Goal: Task Accomplishment & Management: Manage account settings

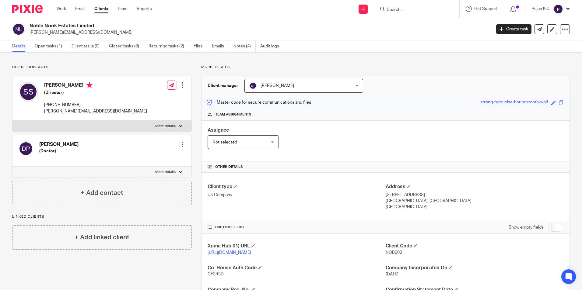
scroll to position [103, 0]
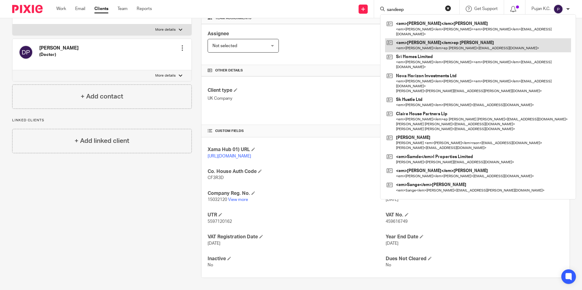
type input "sandeep"
click at [433, 42] on link at bounding box center [478, 45] width 186 height 14
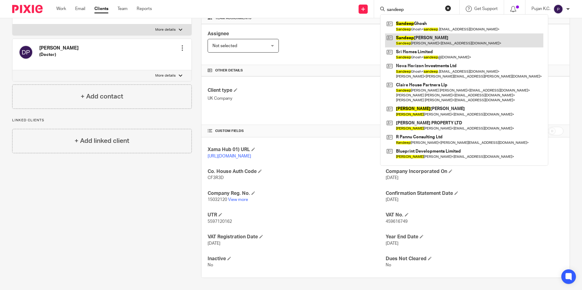
click at [415, 43] on link at bounding box center [464, 40] width 158 height 14
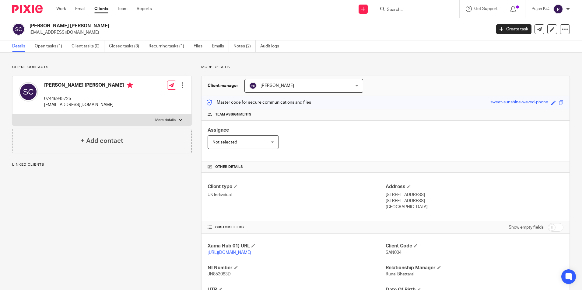
scroll to position [81, 0]
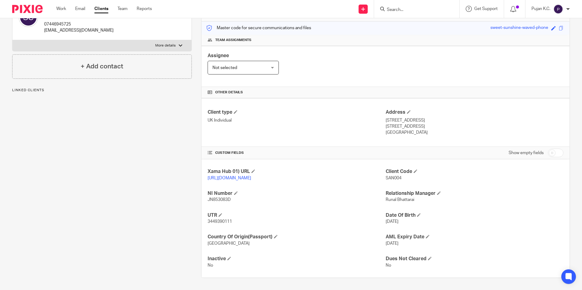
click at [223, 221] on span "3449390111" at bounding box center [219, 222] width 24 height 4
copy span "3449390111"
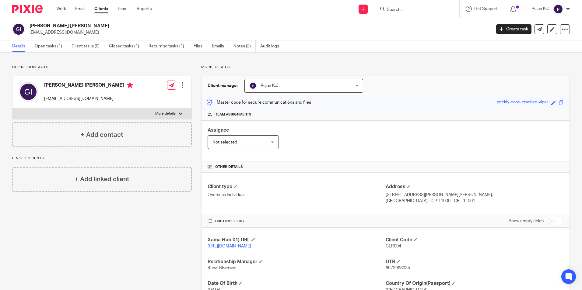
scroll to position [61, 0]
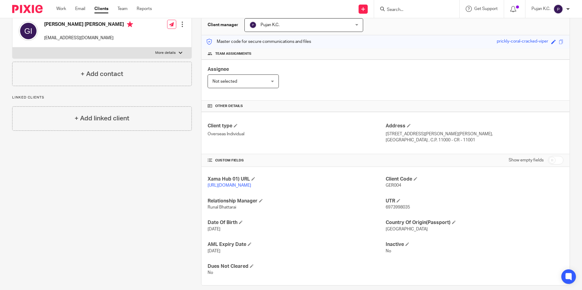
drag, startPoint x: 0, startPoint y: 0, endPoint x: 406, endPoint y: 13, distance: 405.7
click at [406, 13] on div at bounding box center [416, 9] width 85 height 18
click at [407, 10] on input "Search" at bounding box center [413, 9] width 55 height 5
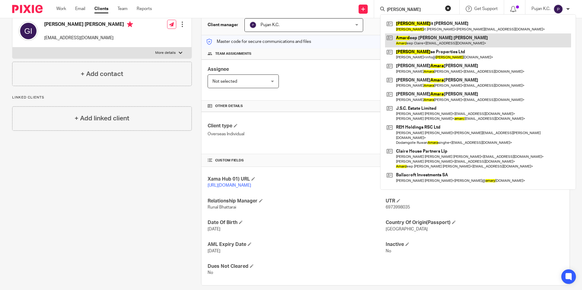
type input "amarj"
click at [403, 43] on link at bounding box center [478, 40] width 186 height 14
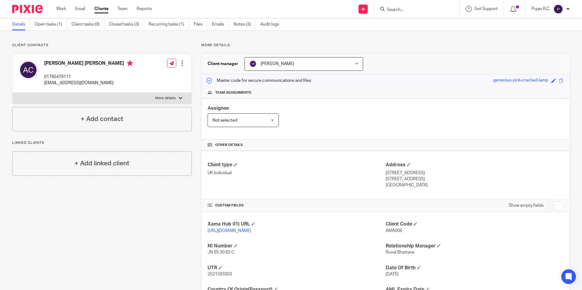
scroll to position [81, 0]
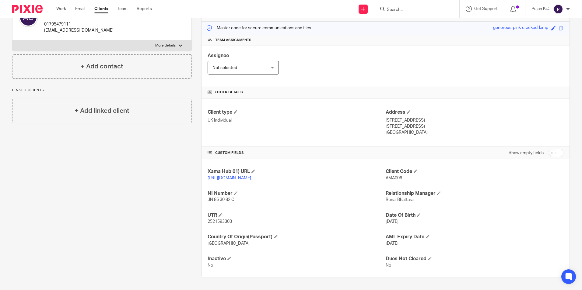
click at [216, 224] on span "2521593303" at bounding box center [219, 222] width 24 height 4
copy span "2521593303"
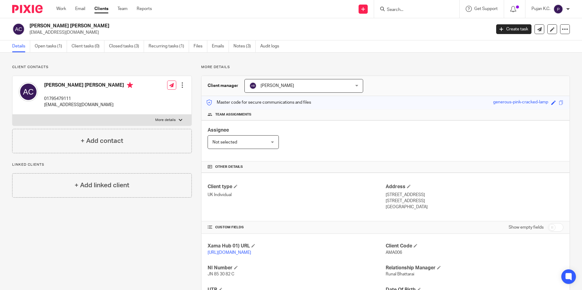
click at [430, 9] on input "Search" at bounding box center [413, 9] width 55 height 5
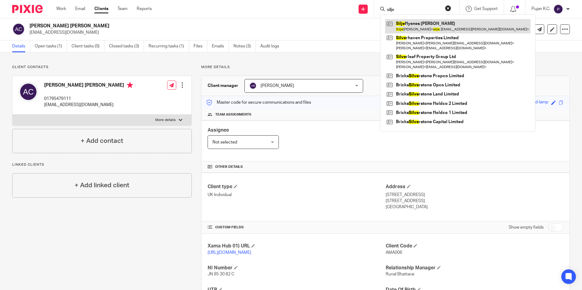
type input "silje"
click at [442, 27] on link at bounding box center [457, 26] width 145 height 14
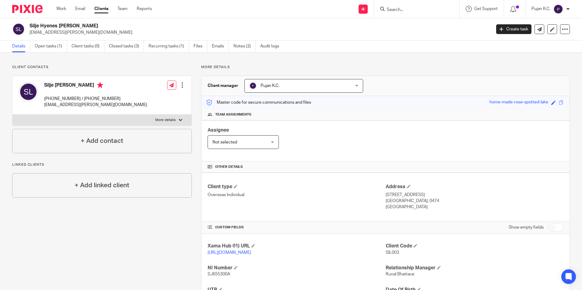
click at [415, 9] on input "Search" at bounding box center [413, 9] width 55 height 5
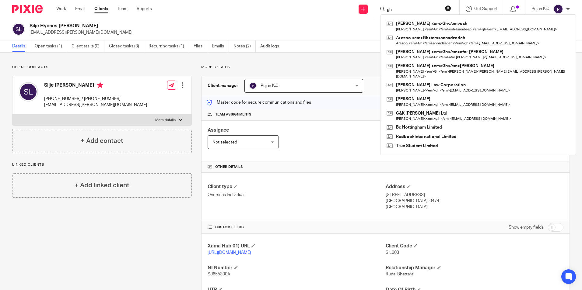
type input "g"
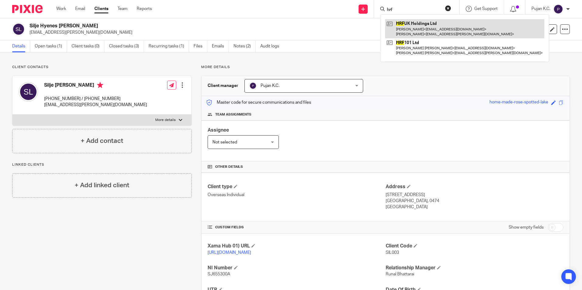
type input "hrf"
click at [420, 23] on link at bounding box center [464, 28] width 159 height 19
click at [393, 27] on link at bounding box center [464, 28] width 159 height 19
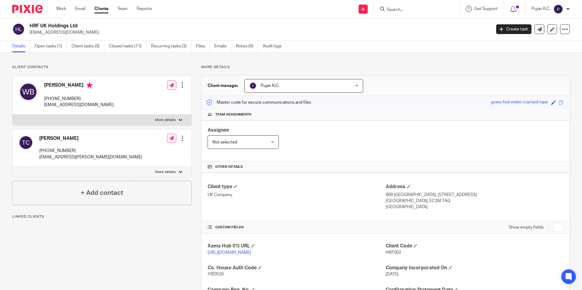
click at [62, 44] on link "Open tasks (1)" at bounding box center [51, 46] width 32 height 12
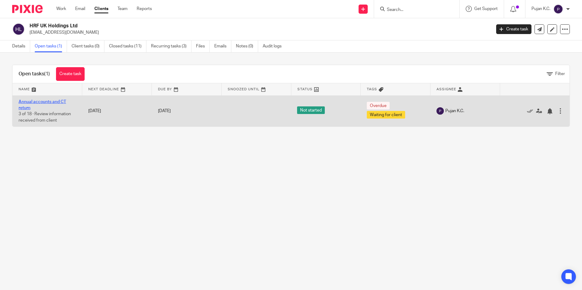
click at [55, 102] on link "Annual accounts and CT return" at bounding box center [42, 105] width 47 height 10
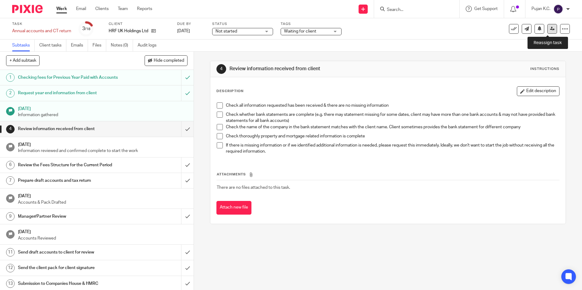
click at [550, 26] on icon at bounding box center [552, 28] width 5 height 5
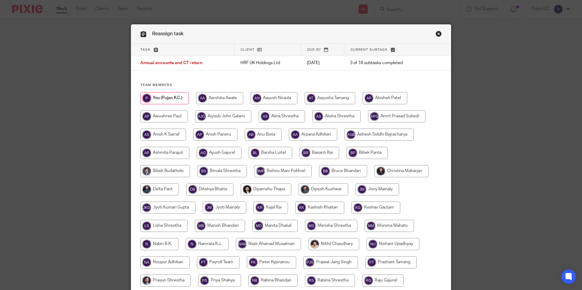
click at [266, 155] on input "radio" at bounding box center [271, 153] width 44 height 12
radio input "true"
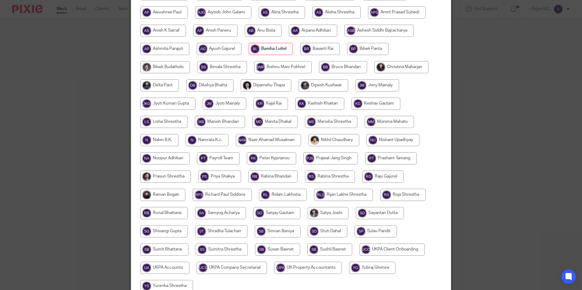
scroll to position [162, 0]
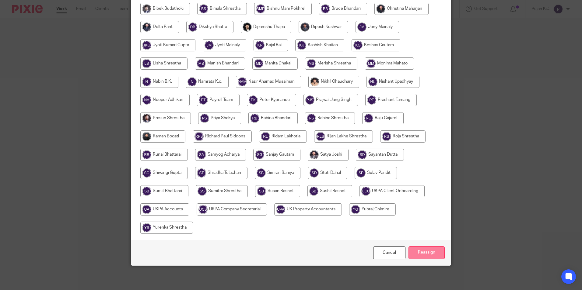
click at [428, 252] on input "Reassign" at bounding box center [426, 252] width 36 height 13
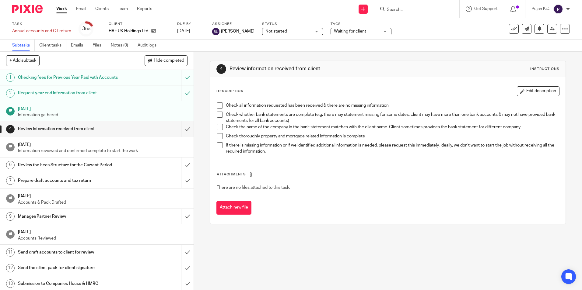
click at [271, 29] on span "Not started" at bounding box center [288, 31] width 46 height 6
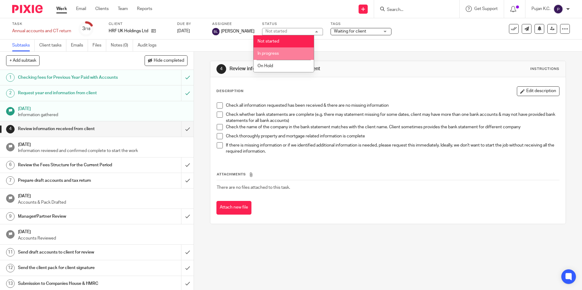
click at [277, 54] on span "In progress" at bounding box center [267, 53] width 21 height 4
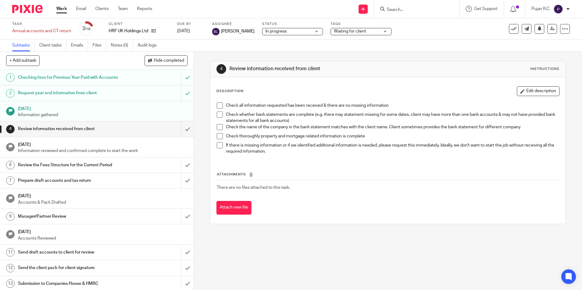
click at [334, 28] on span "Waiting for client" at bounding box center [357, 31] width 46 height 6
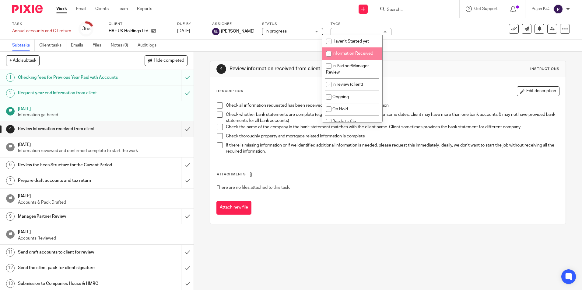
click at [341, 53] on span "Information Received" at bounding box center [352, 53] width 41 height 4
checkbox input "true"
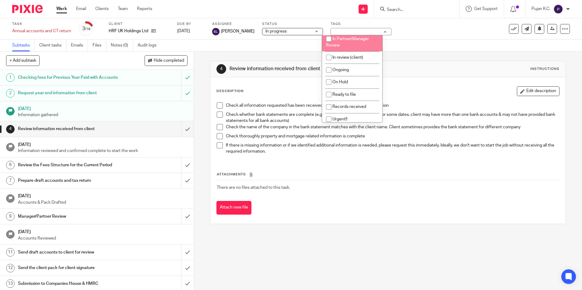
scroll to position [61, 0]
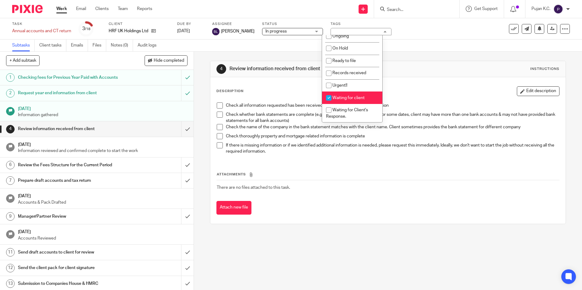
click at [342, 102] on li "Waiting for client" at bounding box center [352, 98] width 60 height 12
checkbox input "false"
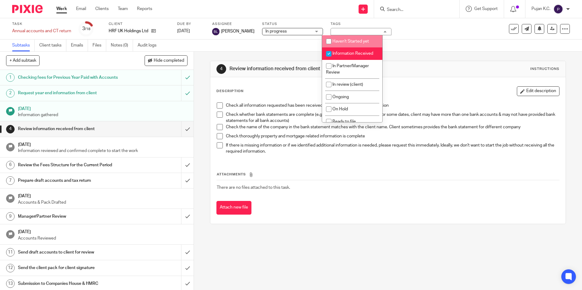
click at [339, 42] on span "Haven't Started yet" at bounding box center [350, 41] width 37 height 4
checkbox input "true"
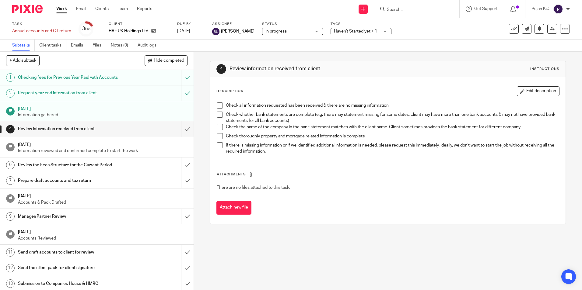
click at [445, 145] on p "If there is missing information or if we identified additional information is n…" at bounding box center [392, 148] width 333 height 12
drag, startPoint x: 421, startPoint y: 7, endPoint x: 416, endPoint y: 13, distance: 8.2
click at [421, 7] on form at bounding box center [418, 9] width 65 height 8
click at [416, 13] on form at bounding box center [418, 9] width 65 height 8
click at [416, 12] on input "Search" at bounding box center [413, 9] width 55 height 5
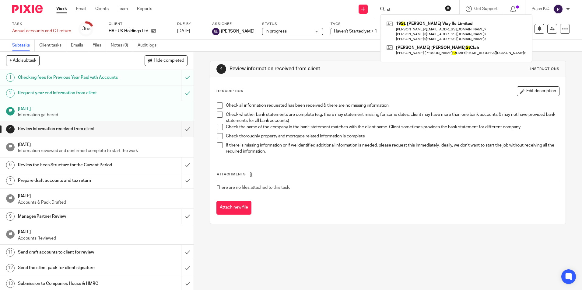
type input "st"
click at [387, 240] on div "4 Review information received from client Instructions Description Edit descrip…" at bounding box center [388, 171] width 388 height 239
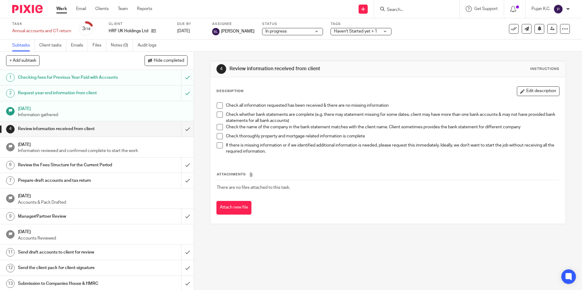
click at [388, 8] on input "Search" at bounding box center [413, 9] width 55 height 5
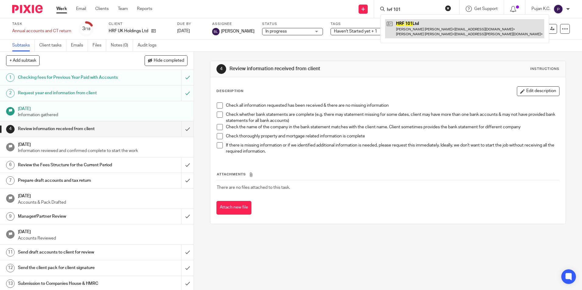
type input "hrf 101"
click at [407, 31] on link at bounding box center [464, 28] width 159 height 19
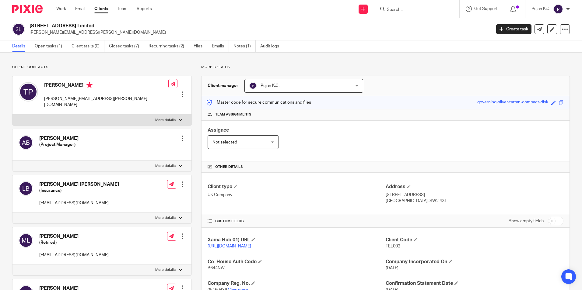
click at [403, 10] on input "Search" at bounding box center [413, 9] width 55 height 5
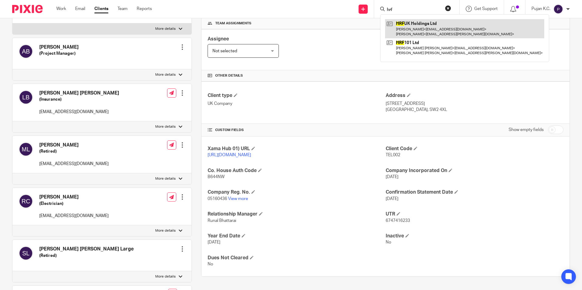
type input "hrf"
click at [415, 27] on link at bounding box center [464, 28] width 159 height 19
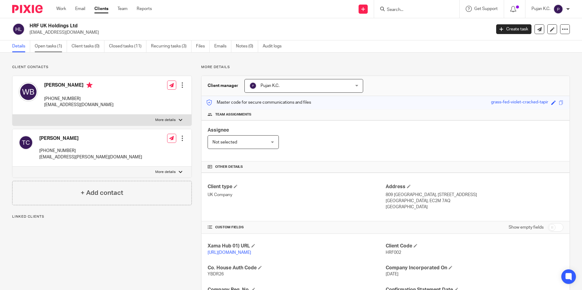
click at [43, 46] on link "Open tasks (1)" at bounding box center [51, 46] width 32 height 12
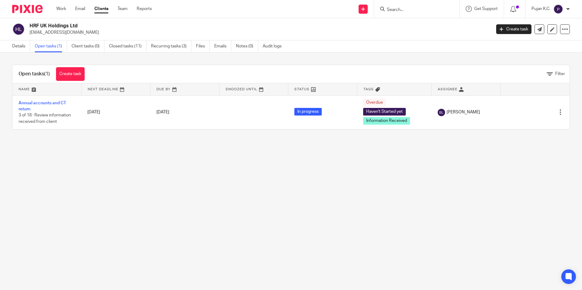
click at [388, 4] on div at bounding box center [416, 9] width 85 height 18
click at [392, 9] on input "Search" at bounding box center [413, 9] width 55 height 5
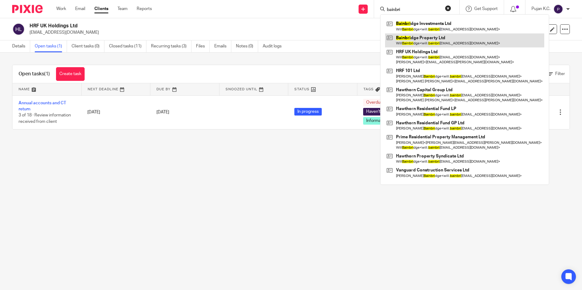
type input "bainbri"
click at [404, 46] on link at bounding box center [464, 40] width 159 height 14
click at [413, 38] on link at bounding box center [464, 40] width 159 height 14
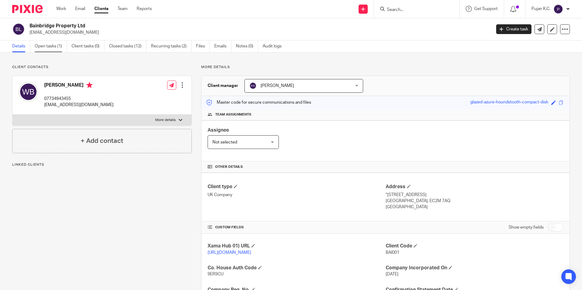
click at [56, 47] on link "Open tasks (1)" at bounding box center [51, 46] width 32 height 12
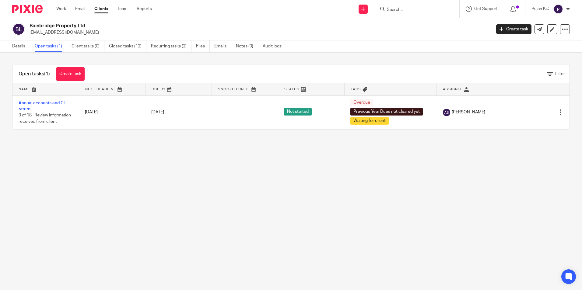
click at [266, 196] on main "Bainbridge Property Ltd [EMAIL_ADDRESS][DOMAIN_NAME] Create task Update from Co…" at bounding box center [291, 145] width 582 height 290
click at [397, 221] on main "Bainbridge Property Ltd will.bainbridge@hawthorncapgroup.com Create task Update…" at bounding box center [291, 145] width 582 height 290
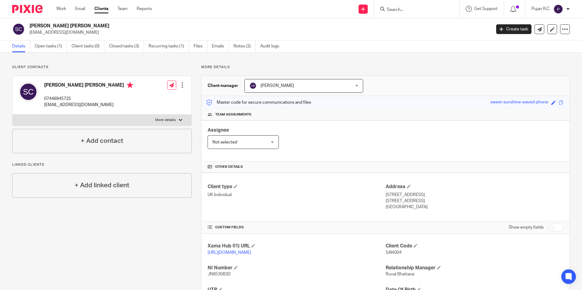
click at [401, 8] on input "Search" at bounding box center [413, 9] width 55 height 5
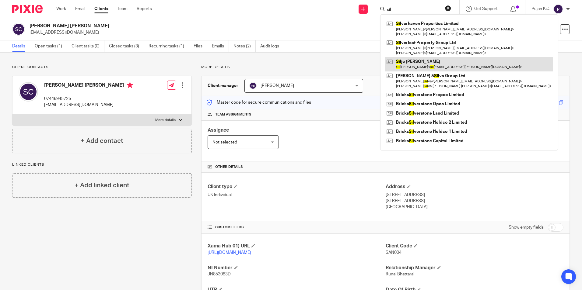
type input "sil"
click at [403, 65] on link at bounding box center [469, 64] width 168 height 14
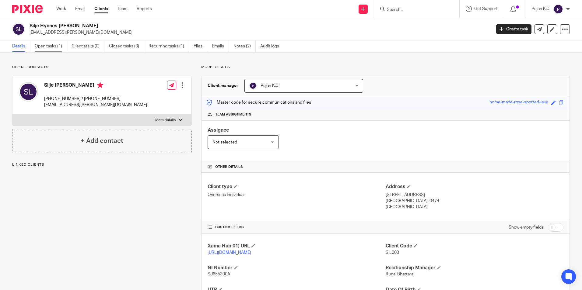
click at [53, 49] on link "Open tasks (1)" at bounding box center [51, 46] width 32 height 12
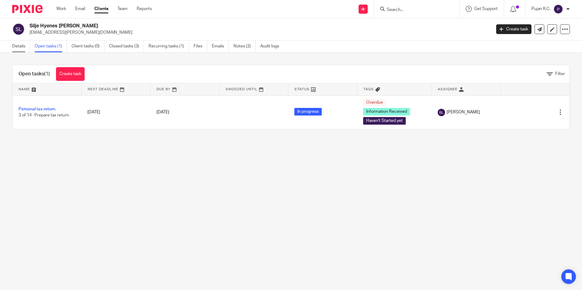
click at [17, 49] on link "Details" at bounding box center [21, 46] width 18 height 12
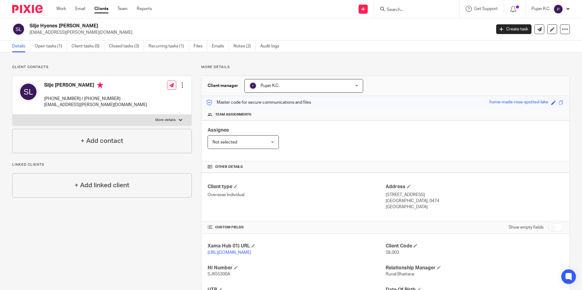
click at [71, 248] on div "Client contacts Silje [PERSON_NAME] [PHONE_NUMBER] / [PHONE_NUMBER] [EMAIL_ADDR…" at bounding box center [97, 209] width 189 height 288
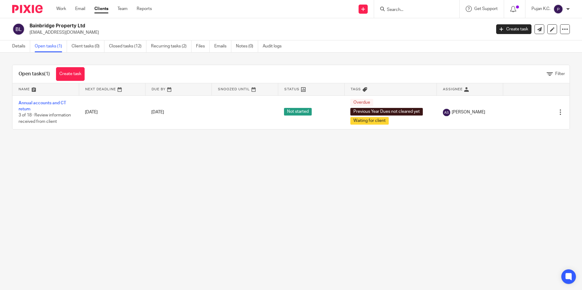
click at [403, 10] on input "Search" at bounding box center [413, 9] width 55 height 5
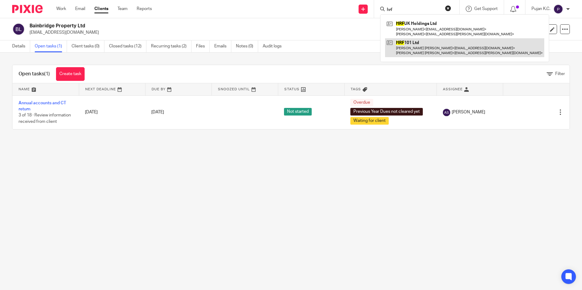
type input "hrf"
click at [409, 47] on link at bounding box center [464, 47] width 159 height 19
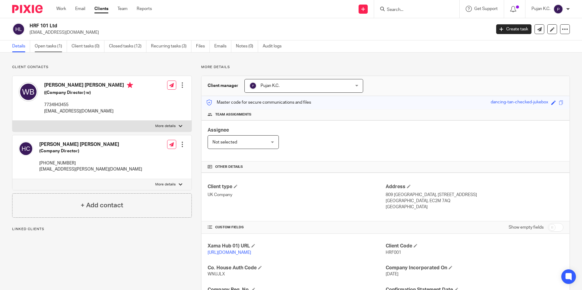
click at [52, 45] on link "Open tasks (1)" at bounding box center [51, 46] width 32 height 12
